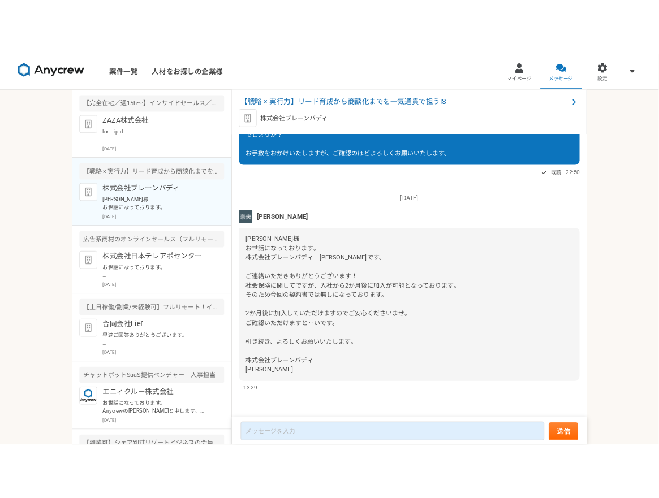
scroll to position [2383, 0]
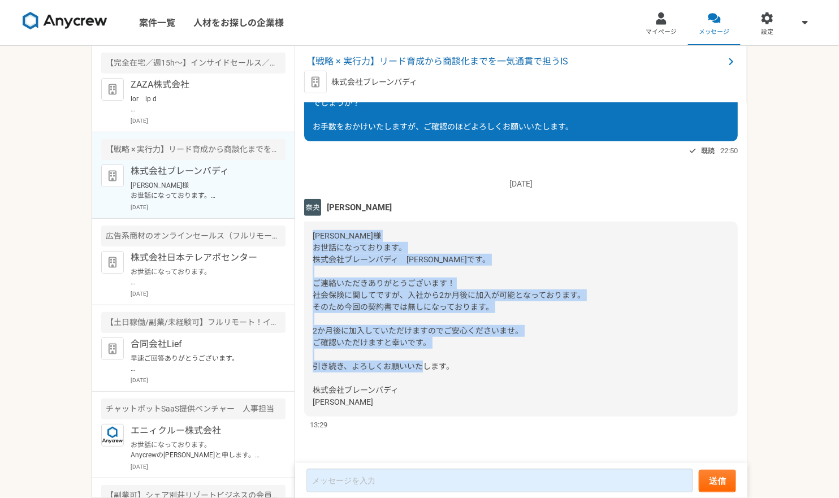
drag, startPoint x: 344, startPoint y: 403, endPoint x: 303, endPoint y: 228, distance: 178.8
click at [303, 228] on div "[DATE] [PERSON_NAME] [PERSON_NAME] お世話になっております。 再度日程のご登録をいただきありがとうございました。 下記にて面…" at bounding box center [521, 283] width 452 height 361
copy span "[PERSON_NAME]様 お世話になっております。 株式会社ブレーンバディ　[PERSON_NAME]です。 ご連絡いただきありがとうございます！ 社会保…"
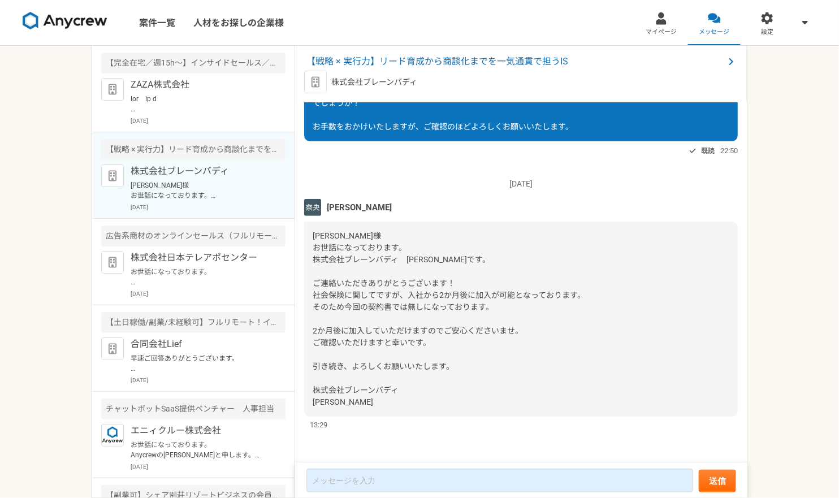
click at [723, 140] on div "案件一覧 人材をお探しの企業様 マイページ メッセージ 設定 【完全在宅／週15h〜】インサイドセールス／業界トップクラスのBtoBサービス ZAZA株式会社…" at bounding box center [419, 249] width 839 height 498
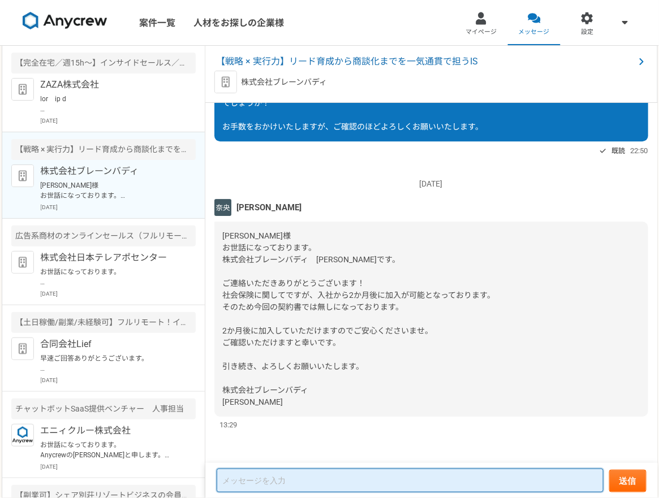
click at [240, 477] on textarea at bounding box center [410, 481] width 387 height 24
paste textarea "[PERSON_NAME]様 お世話になっております。 ご返信が遅くなり申し訳ございません。 社会保険の件、ご説明ありがとうございます。 2か月後に加入できる…"
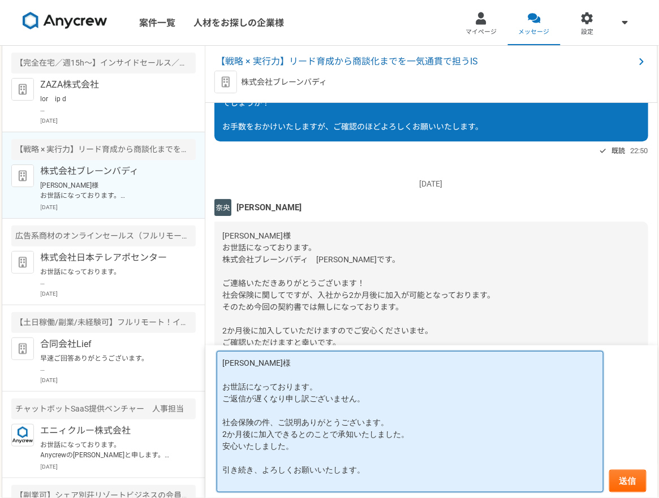
click at [287, 477] on textarea "[PERSON_NAME]様 お世話になっております。 ご返信が遅くなり申し訳ございません。 社会保険の件、ご説明ありがとうございます。 2か月後に加入できる…" at bounding box center [410, 421] width 387 height 141
click at [248, 363] on textarea "[PERSON_NAME]様 お世話になっております。 ご返信が遅くなり申し訳ございません。 社会保険の件、ご説明ありがとうございます。 2か月後に加入できる…" at bounding box center [410, 421] width 387 height 141
type textarea "[PERSON_NAME]様 お世話になっております。 ご返信が遅くなり申し訳ございません。 社会保険の件、ご説明ありがとうございます。 2か月後に加入できる…"
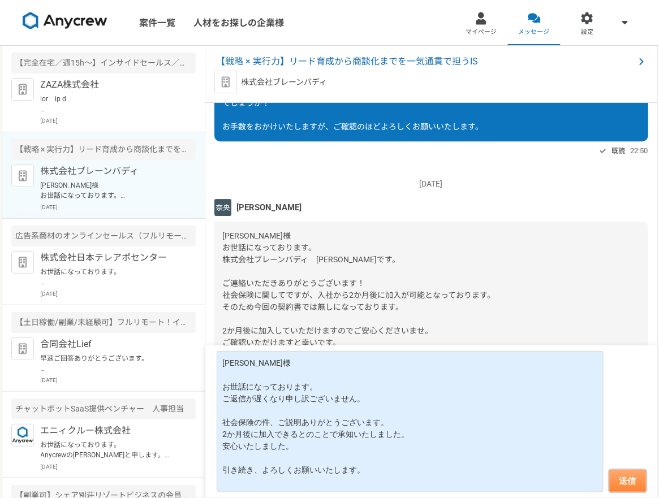
click at [624, 484] on button "送信" at bounding box center [627, 481] width 37 height 23
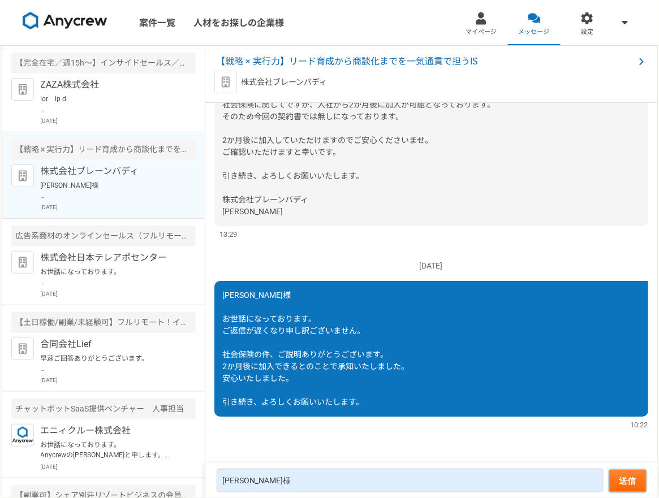
scroll to position [2084, 0]
